Goal: Task Accomplishment & Management: Use online tool/utility

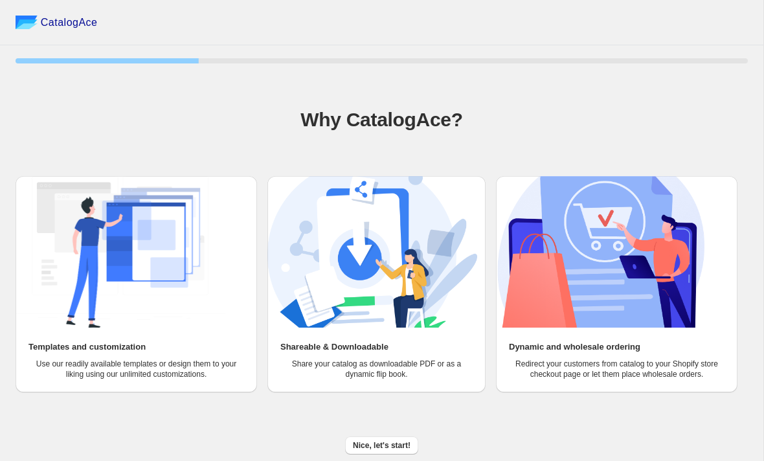
scroll to position [9, 0]
click at [393, 446] on span "Nice, let's start!" at bounding box center [382, 446] width 58 height 10
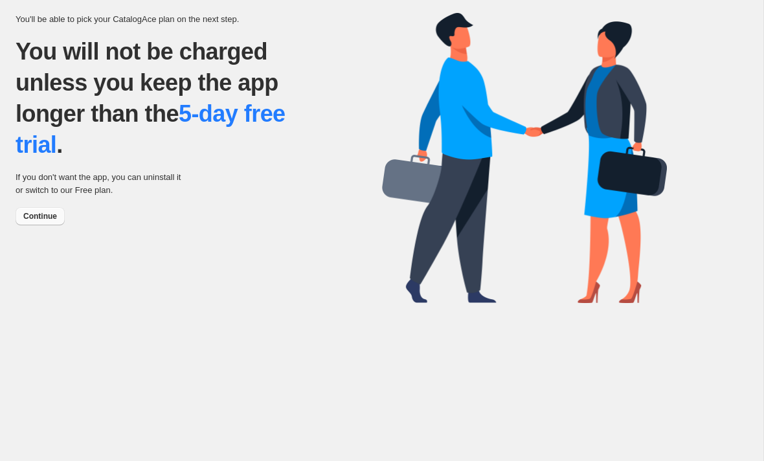
click at [50, 221] on span "Continue" at bounding box center [40, 216] width 34 height 10
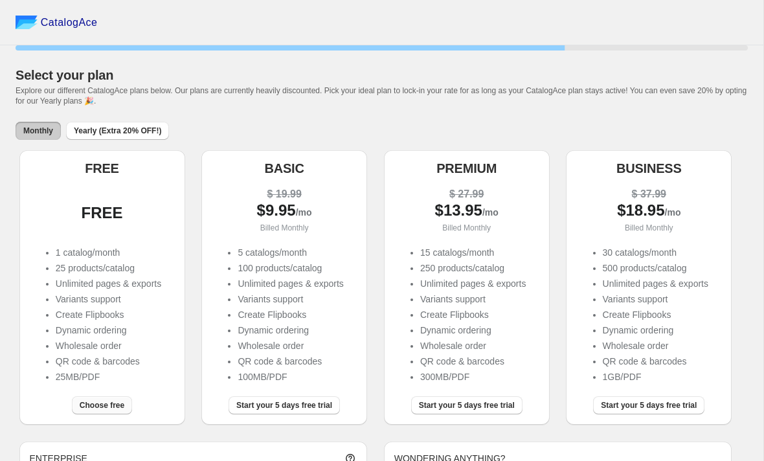
click at [102, 415] on button "Choose free" at bounding box center [102, 405] width 60 height 18
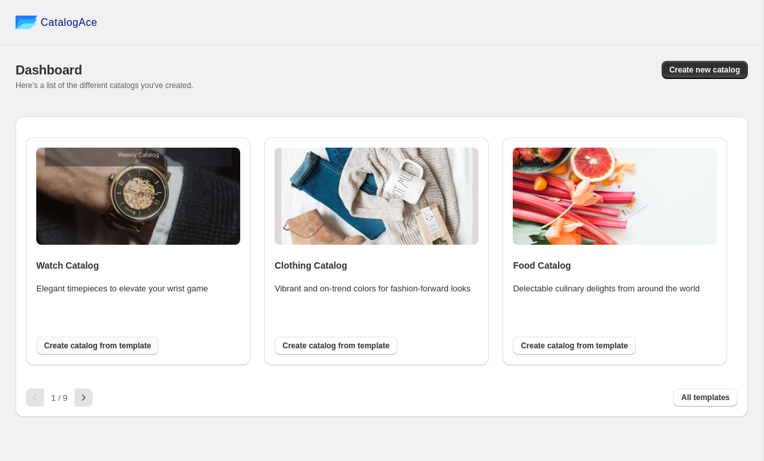
click at [132, 355] on button "Create catalog from template" at bounding box center [97, 346] width 122 height 18
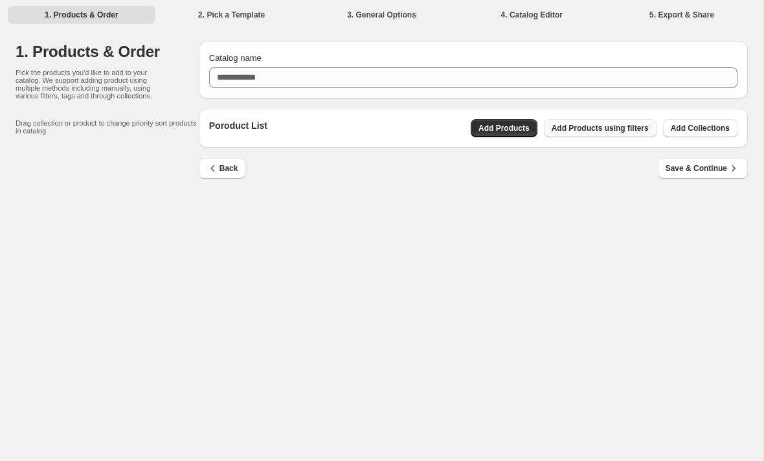
click at [633, 131] on span "Add Products using filters" at bounding box center [600, 128] width 97 height 10
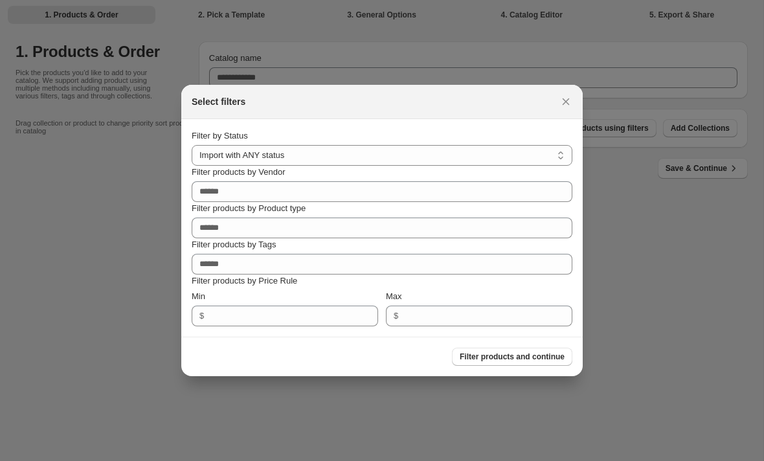
click at [708, 130] on div at bounding box center [382, 230] width 764 height 461
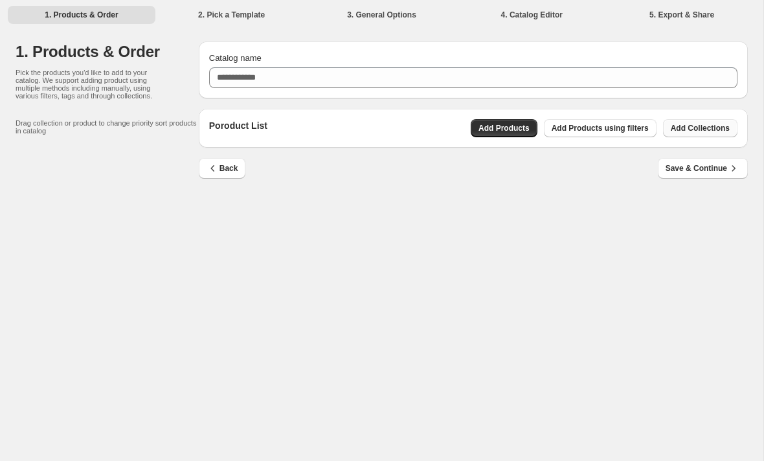
click at [716, 122] on button "Add Collections" at bounding box center [700, 128] width 74 height 18
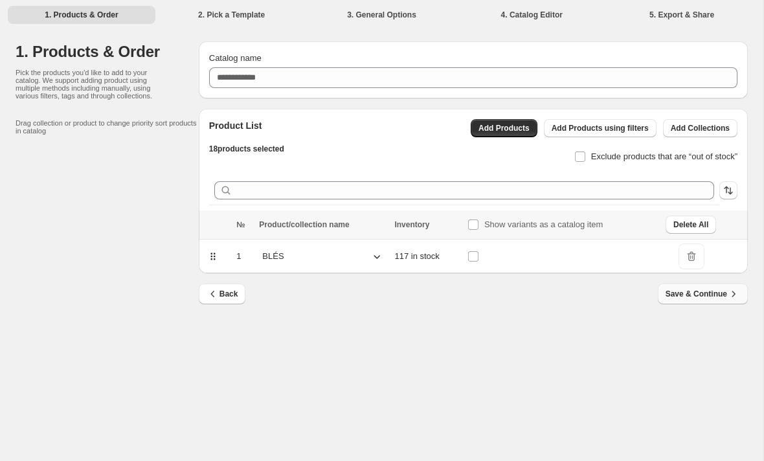
click at [725, 295] on span "Save & Continue" at bounding box center [703, 294] width 74 height 13
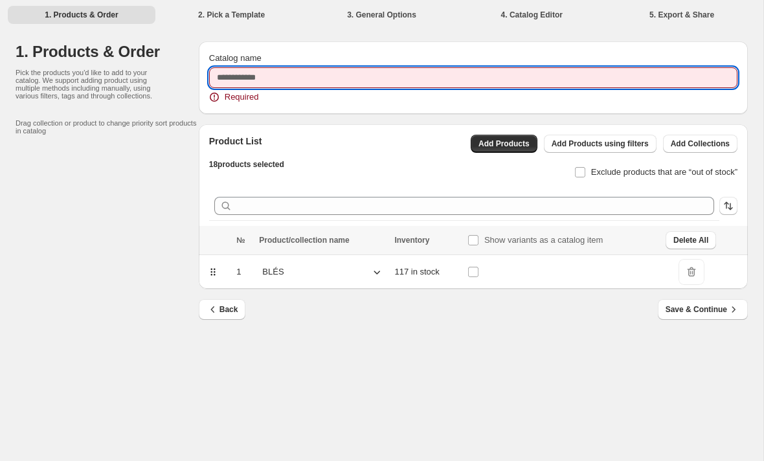
click at [545, 83] on input "Catalog name" at bounding box center [473, 77] width 529 height 21
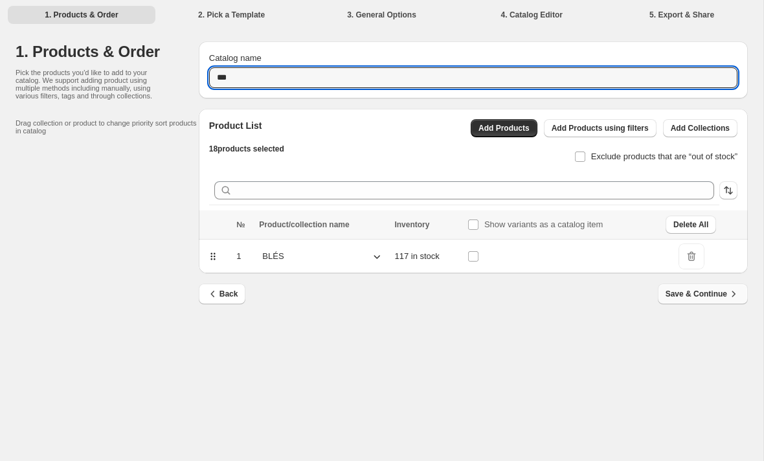
type input "***"
click at [716, 298] on span "Save & Continue" at bounding box center [703, 294] width 74 height 13
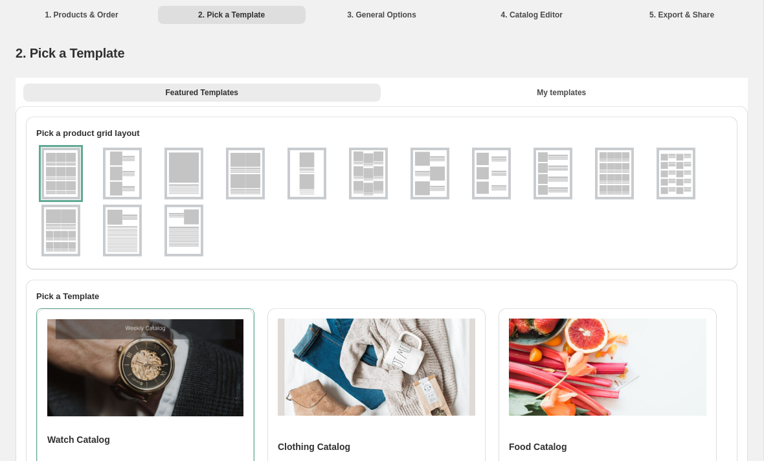
click at [617, 176] on img at bounding box center [615, 173] width 34 height 47
click at [622, 178] on div at bounding box center [614, 174] width 39 height 52
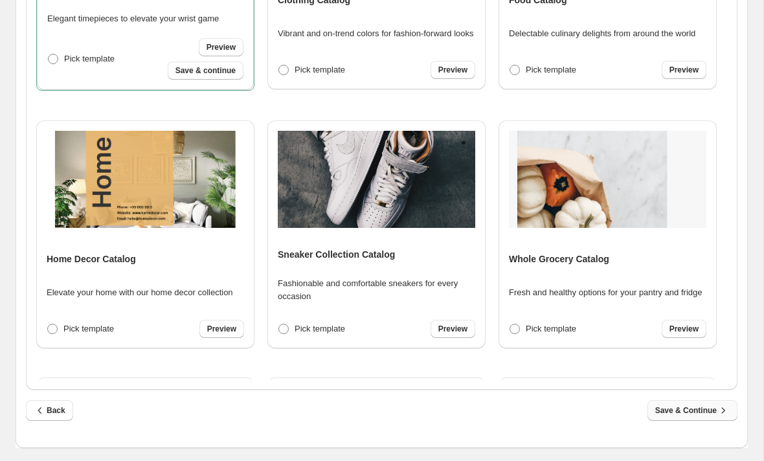
click at [711, 409] on span "Save & Continue" at bounding box center [693, 410] width 74 height 13
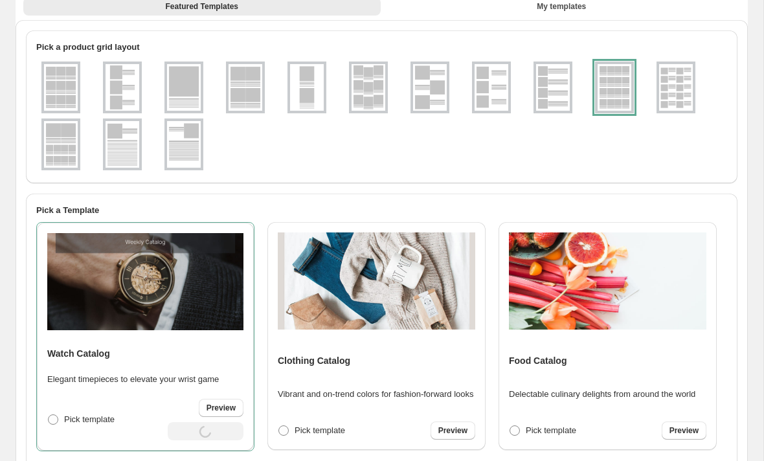
select select "**********"
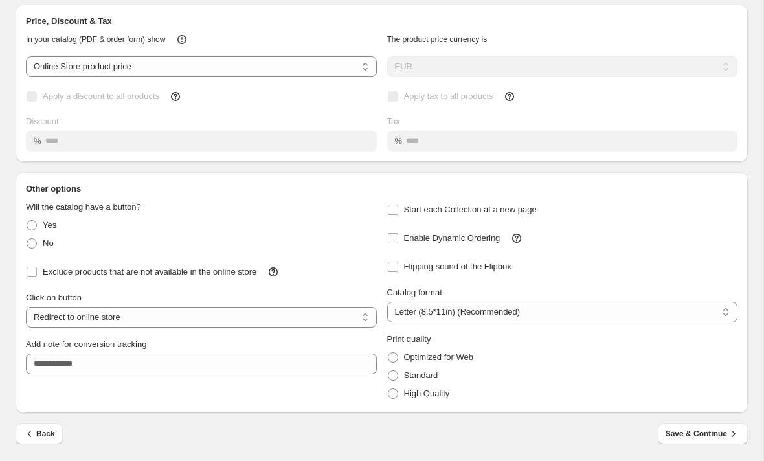
scroll to position [97, 0]
click at [708, 434] on span "Save & Continue" at bounding box center [703, 434] width 74 height 13
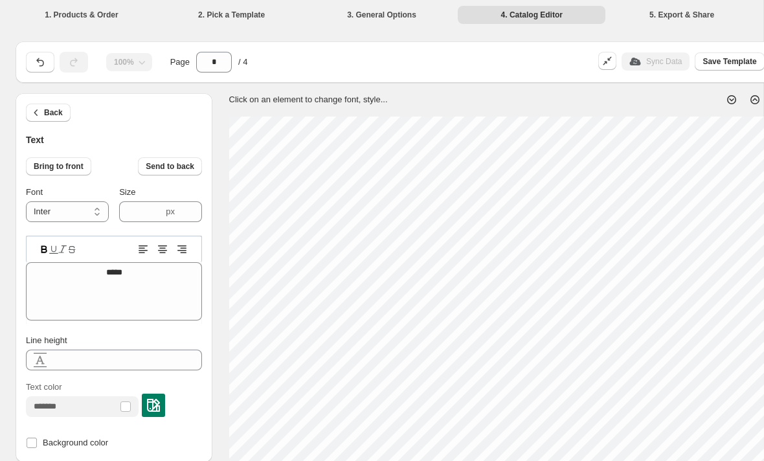
type input "****"
type textarea "**********"
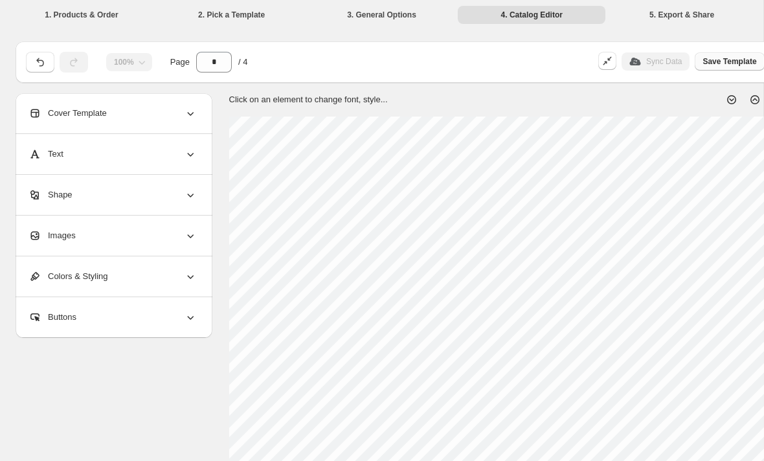
click at [736, 64] on span "Save Template" at bounding box center [730, 61] width 54 height 10
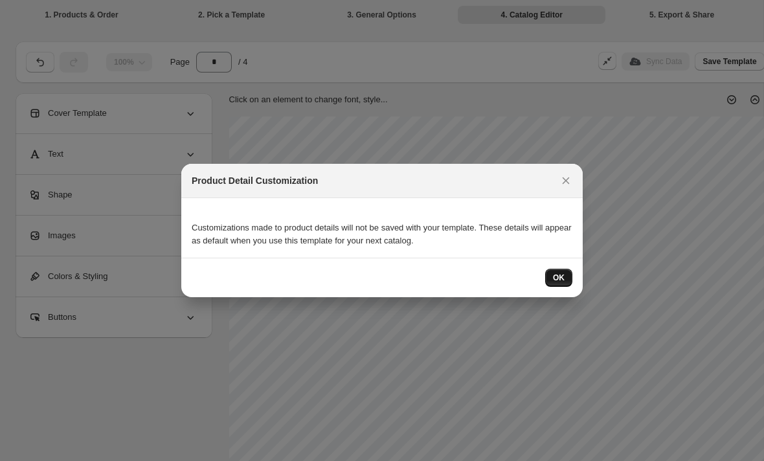
click at [569, 278] on button "OK" at bounding box center [558, 278] width 27 height 18
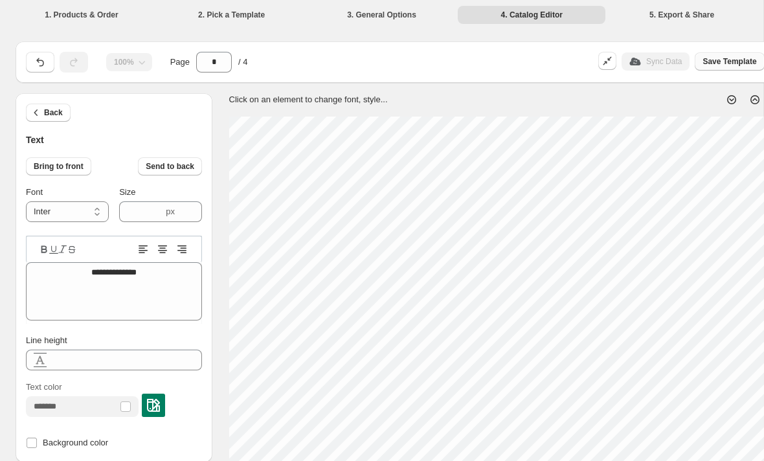
click at [729, 65] on span "Save Template" at bounding box center [730, 61] width 54 height 10
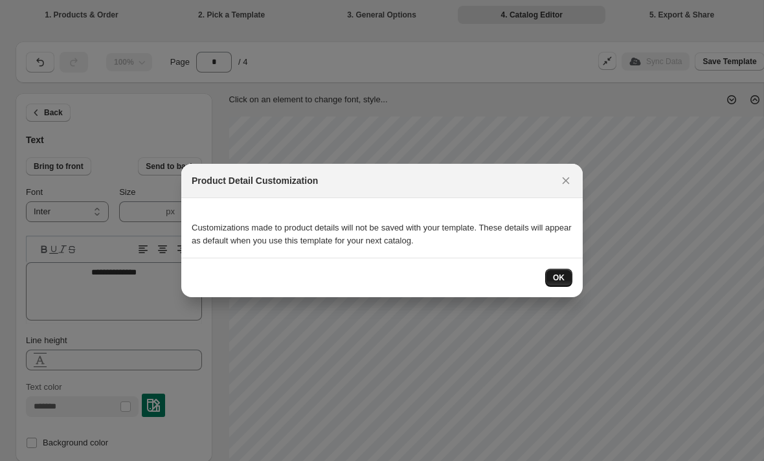
click at [566, 281] on button "OK" at bounding box center [558, 278] width 27 height 18
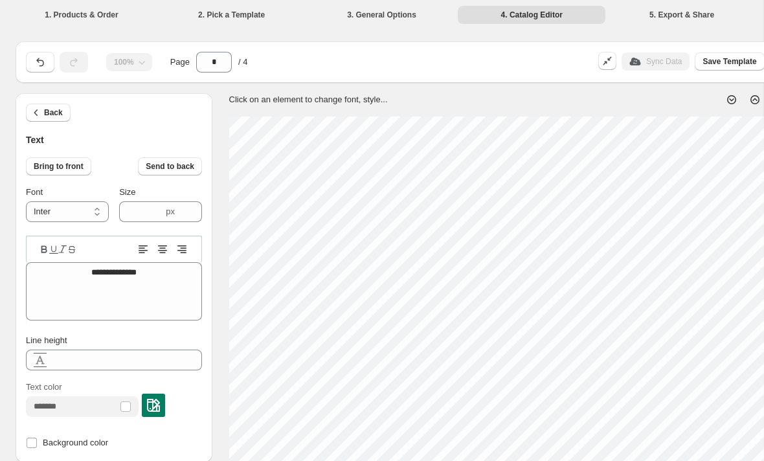
type input "****"
type textarea "**********"
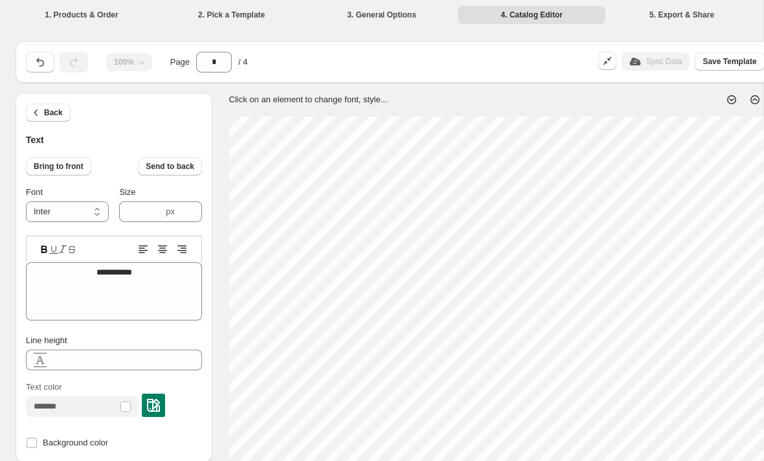
type textarea "**********"
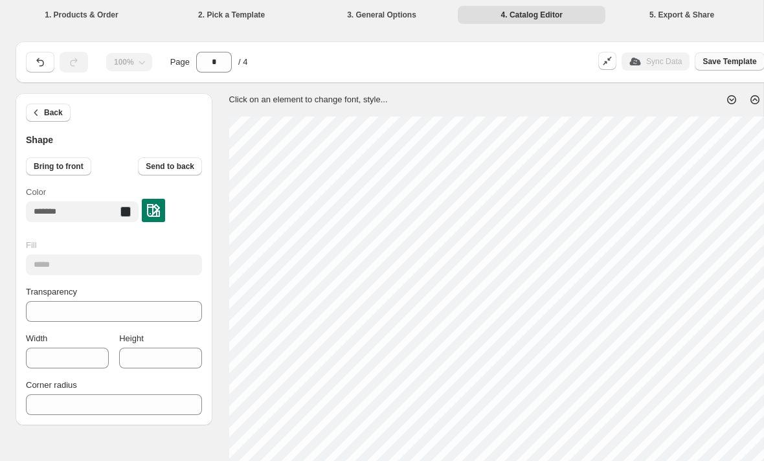
click at [733, 62] on span "Save Template" at bounding box center [730, 61] width 54 height 10
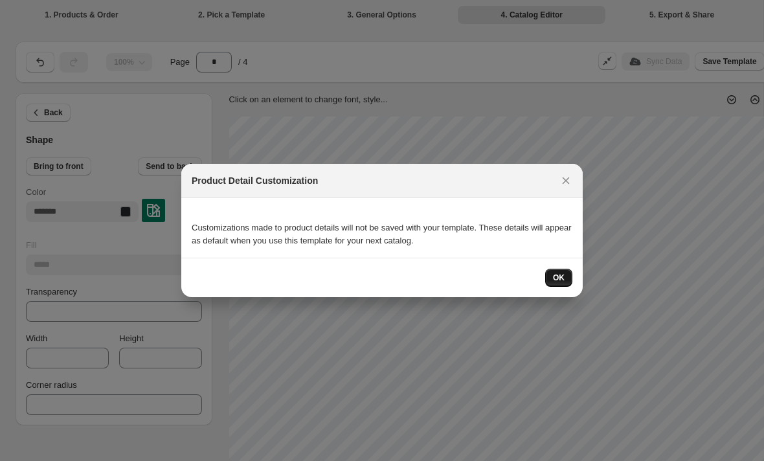
click at [562, 286] on button "OK" at bounding box center [558, 278] width 27 height 18
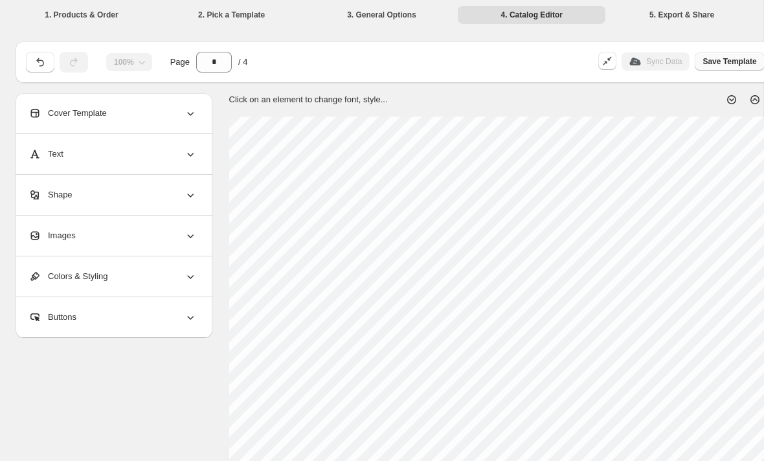
click at [732, 64] on span "Save Template" at bounding box center [730, 61] width 54 height 10
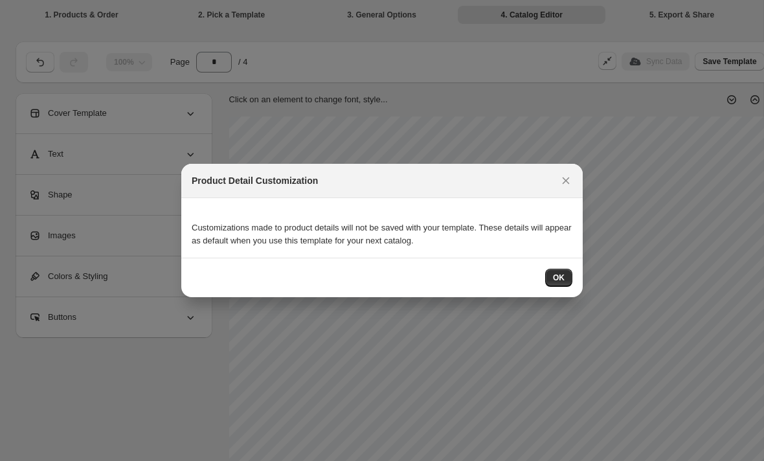
click at [590, 63] on div at bounding box center [382, 230] width 764 height 461
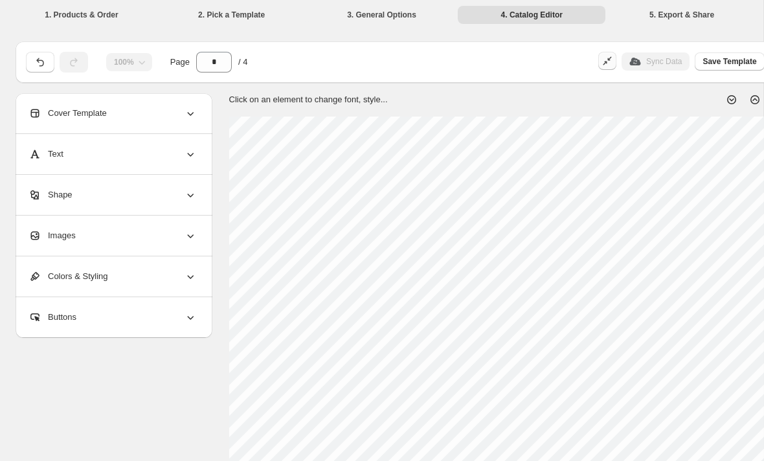
click at [608, 60] on icon "button" at bounding box center [610, 59] width 4 height 4
click at [731, 56] on button "Save Template" at bounding box center [729, 61] width 69 height 18
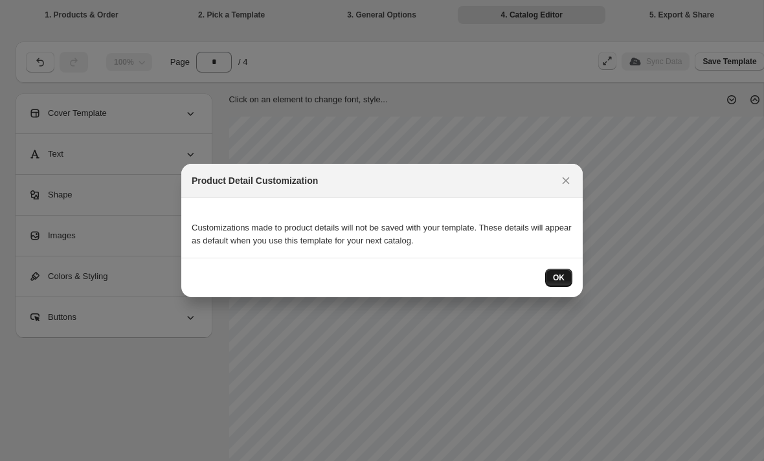
click at [561, 276] on span "OK" at bounding box center [559, 278] width 12 height 10
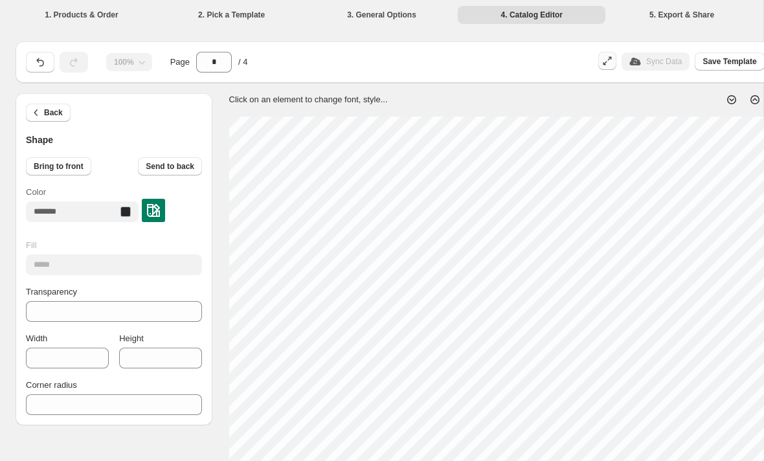
type input "***"
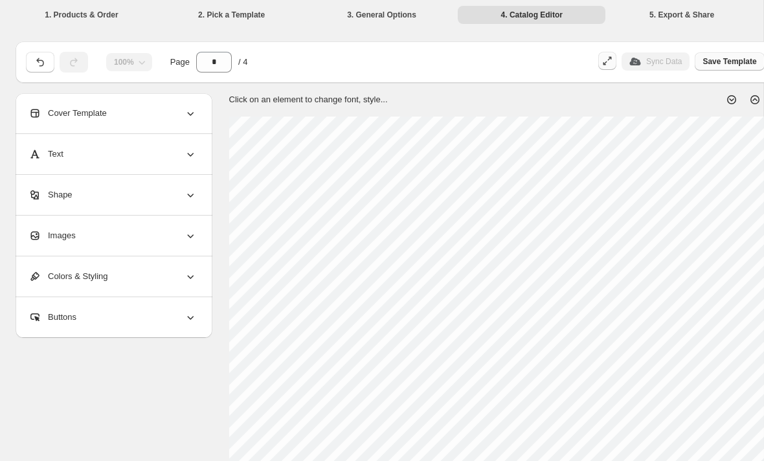
click at [746, 66] on span "Save Template" at bounding box center [730, 61] width 54 height 10
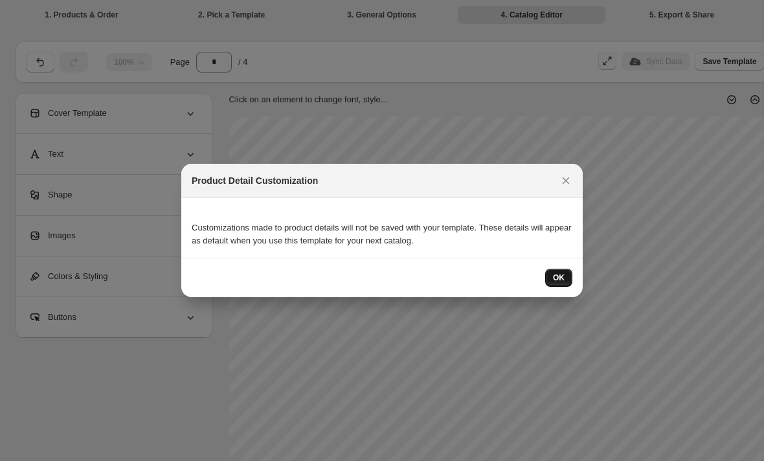
click at [563, 280] on span "OK" at bounding box center [559, 278] width 12 height 10
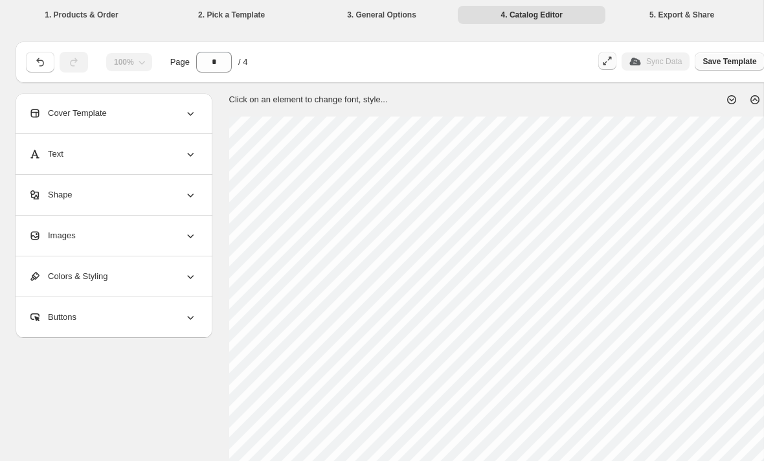
click at [737, 65] on span "Save Template" at bounding box center [730, 61] width 54 height 10
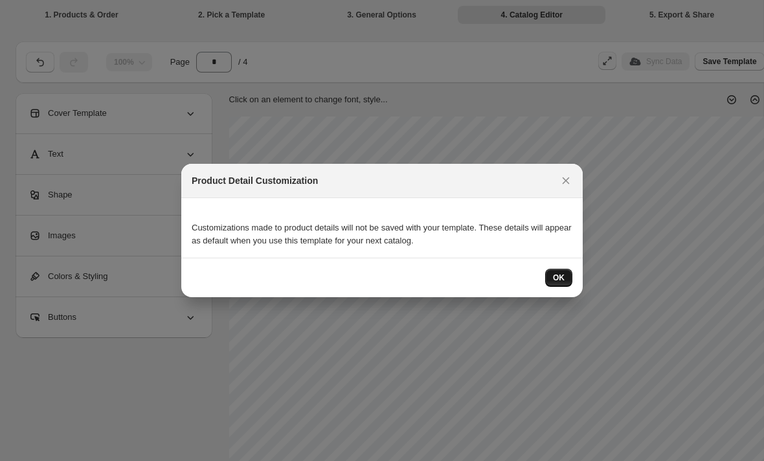
click at [558, 278] on span "OK" at bounding box center [559, 278] width 12 height 10
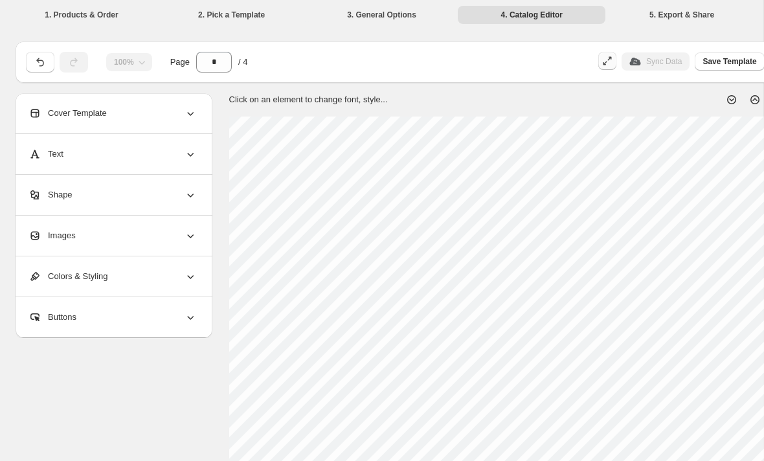
click at [671, 18] on li "5. Export & Share" at bounding box center [682, 14] width 148 height 18
click at [178, 234] on div "Images" at bounding box center [113, 236] width 168 height 40
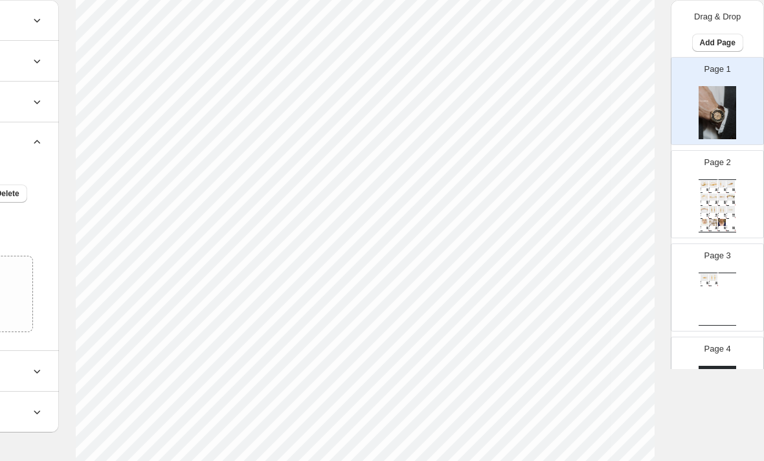
scroll to position [170, 154]
click at [726, 205] on div "€ 75.00" at bounding box center [725, 205] width 3 height 1
type input "*"
select select "**********"
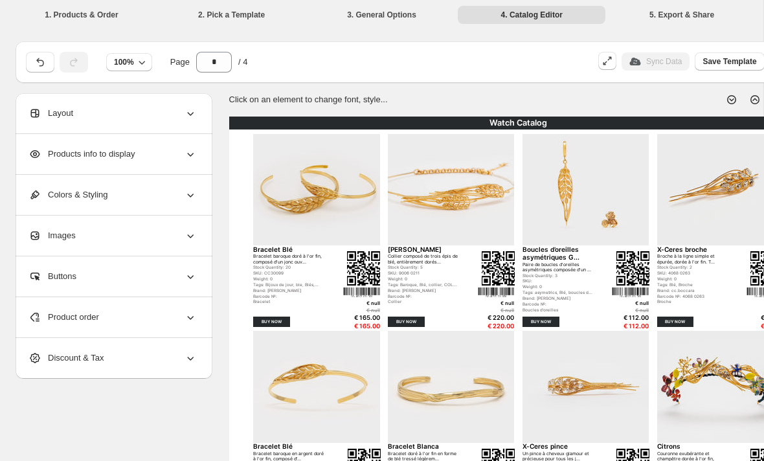
scroll to position [170, 154]
